Goal: Task Accomplishment & Management: Manage account settings

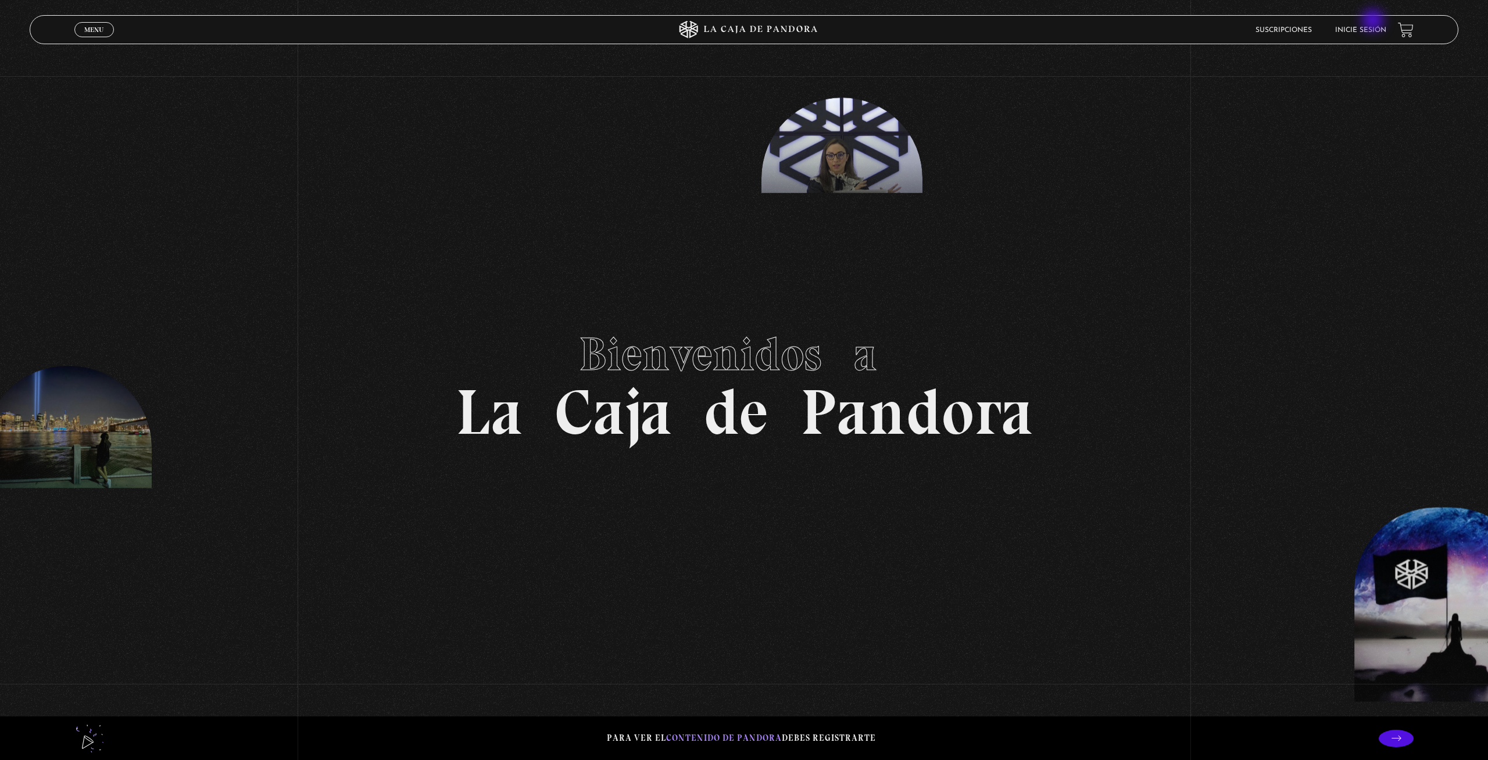
click at [1374, 22] on li "Inicie sesión" at bounding box center [1360, 30] width 51 height 18
click at [1370, 26] on li "Inicie sesión" at bounding box center [1360, 30] width 51 height 18
click at [1368, 32] on link "Inicie sesión" at bounding box center [1360, 30] width 51 height 7
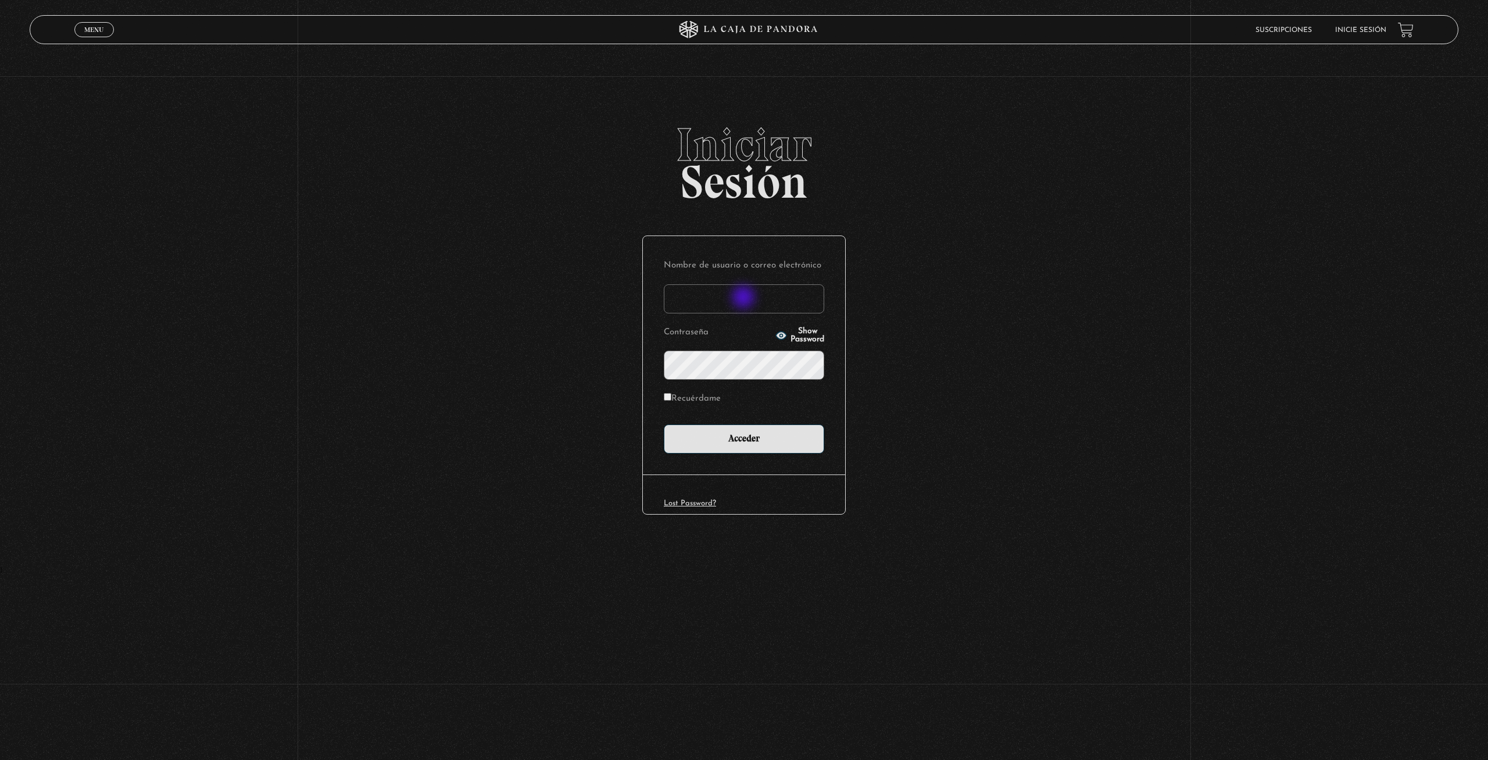
click at [743, 298] on input "Nombre de usuario o correo electrónico" at bounding box center [744, 298] width 160 height 29
click at [742, 298] on input "Nombre de usuario o correo electrónico" at bounding box center [744, 298] width 160 height 29
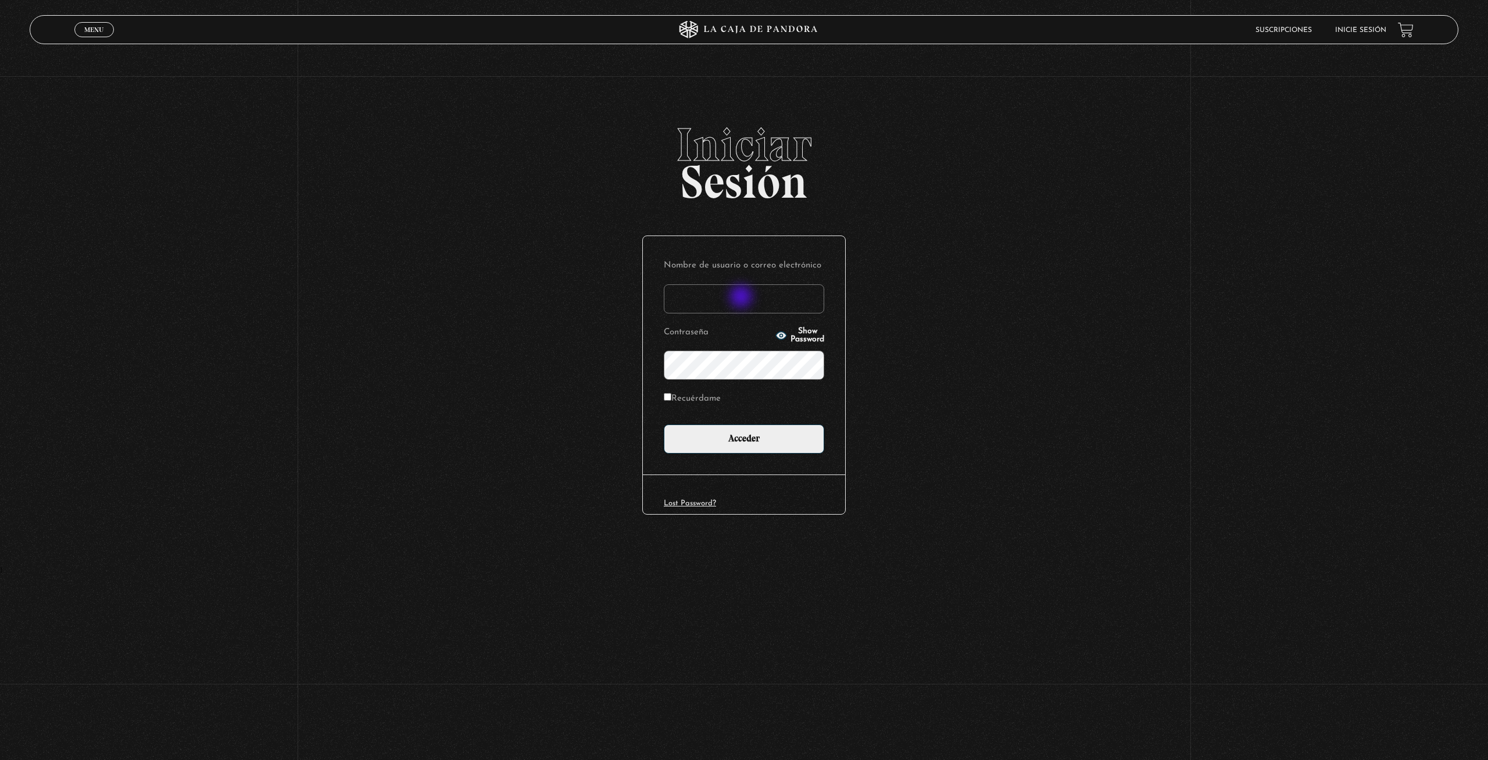
click at [742, 298] on input "Nombre de usuario o correo electrónico" at bounding box center [744, 298] width 160 height 29
type input "imararo19@hotmail.com"
click at [664, 424] on input "Acceder" at bounding box center [744, 438] width 160 height 29
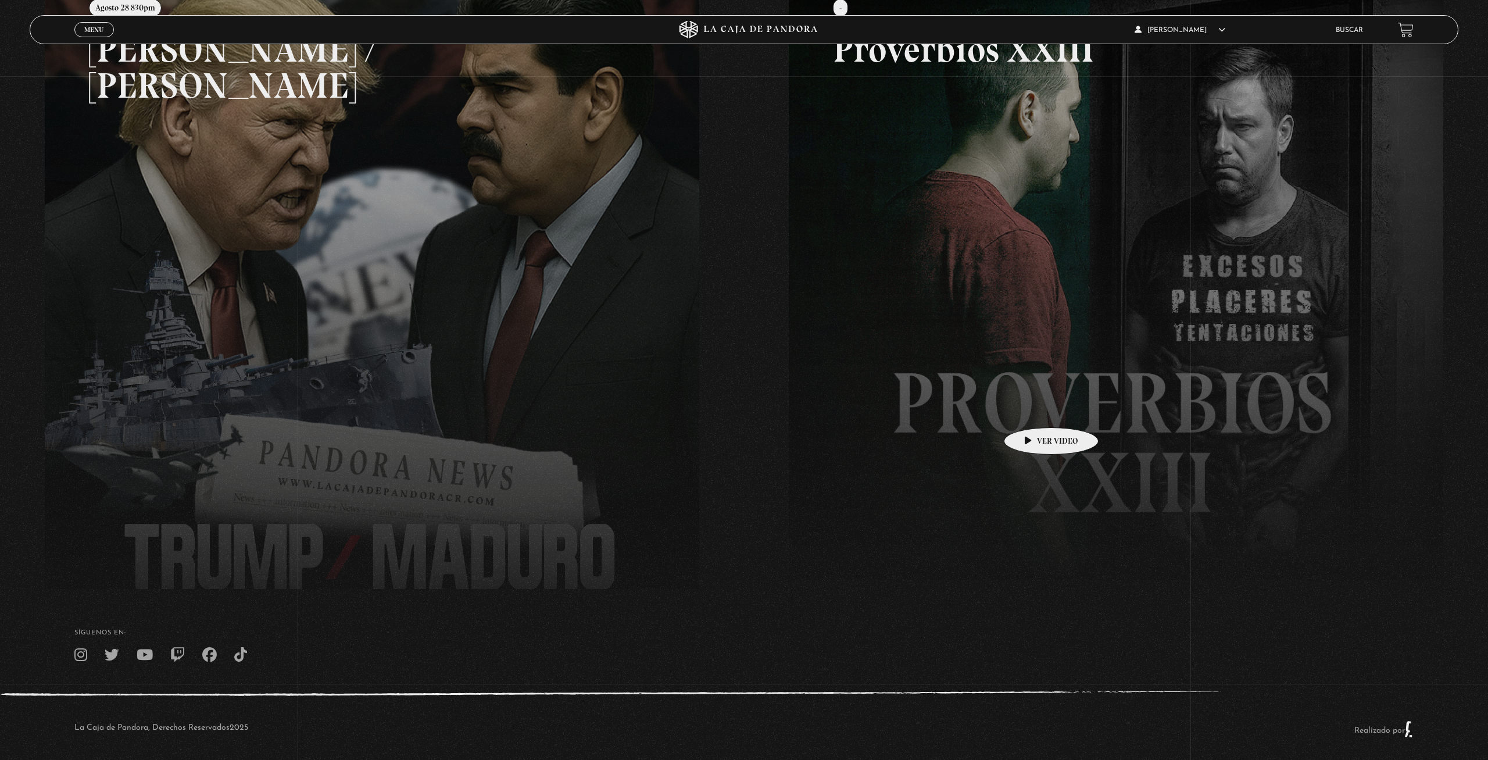
scroll to position [245, 0]
